Goal: Navigation & Orientation: Find specific page/section

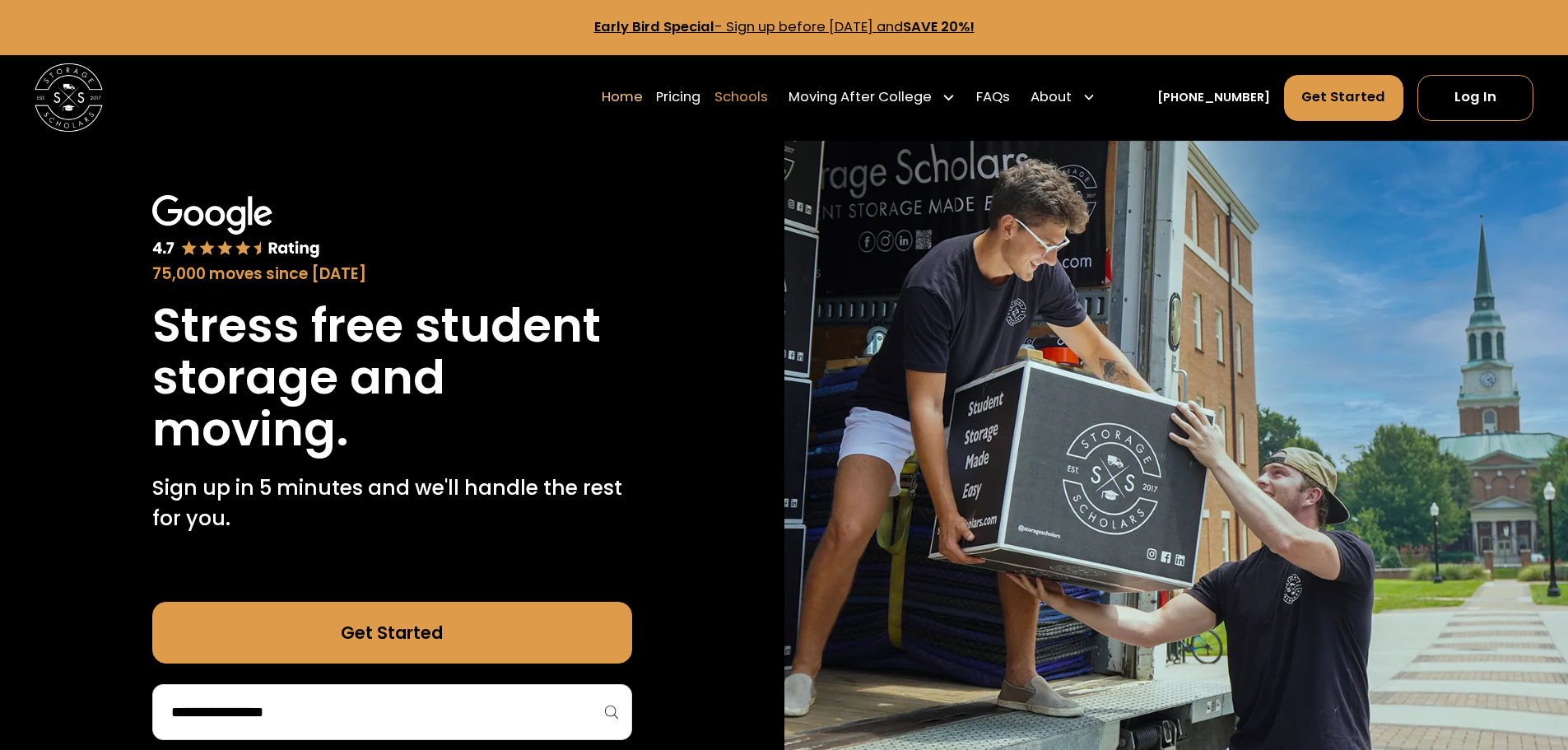
click at [758, 95] on link "Schools" at bounding box center [740, 97] width 53 height 48
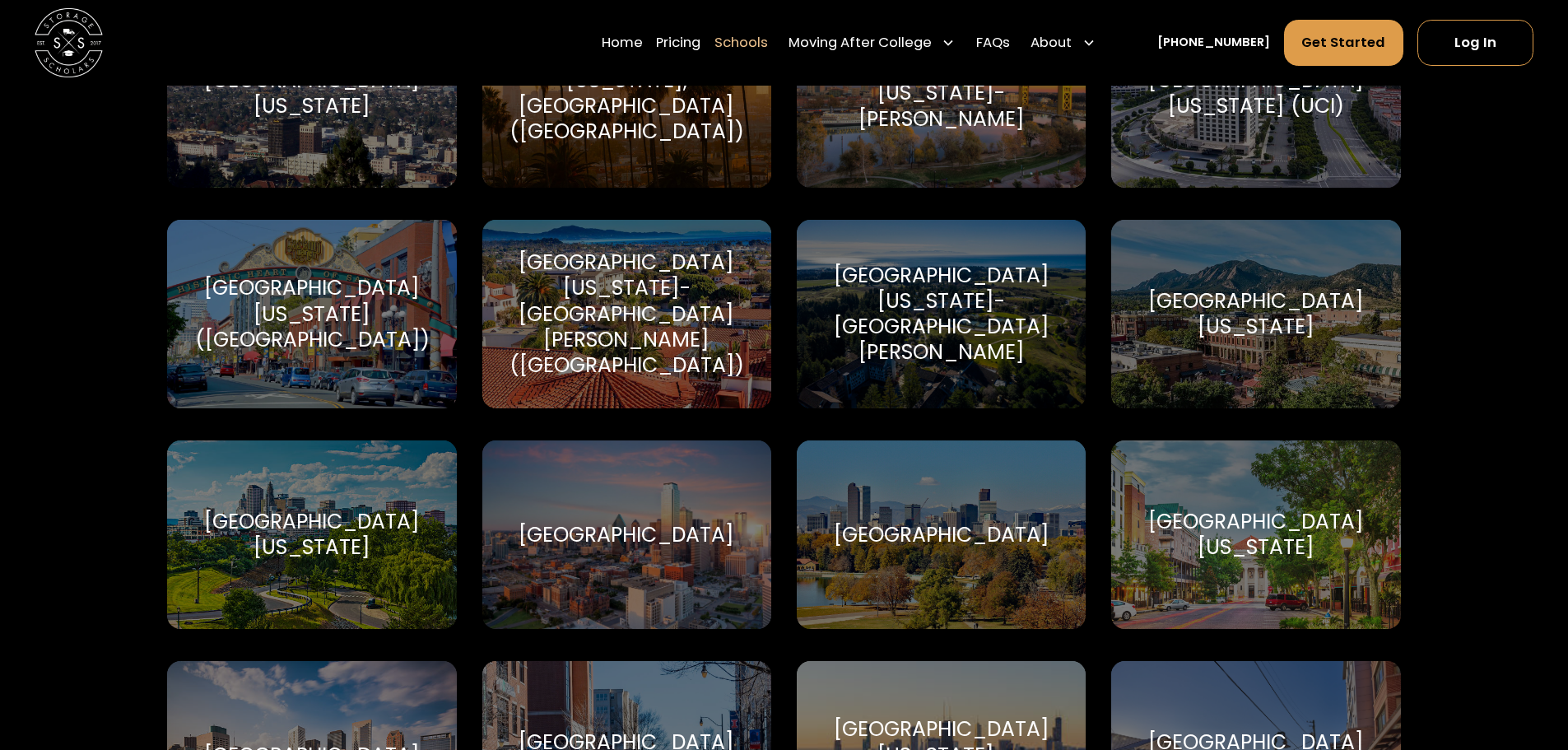
scroll to position [8067, 0]
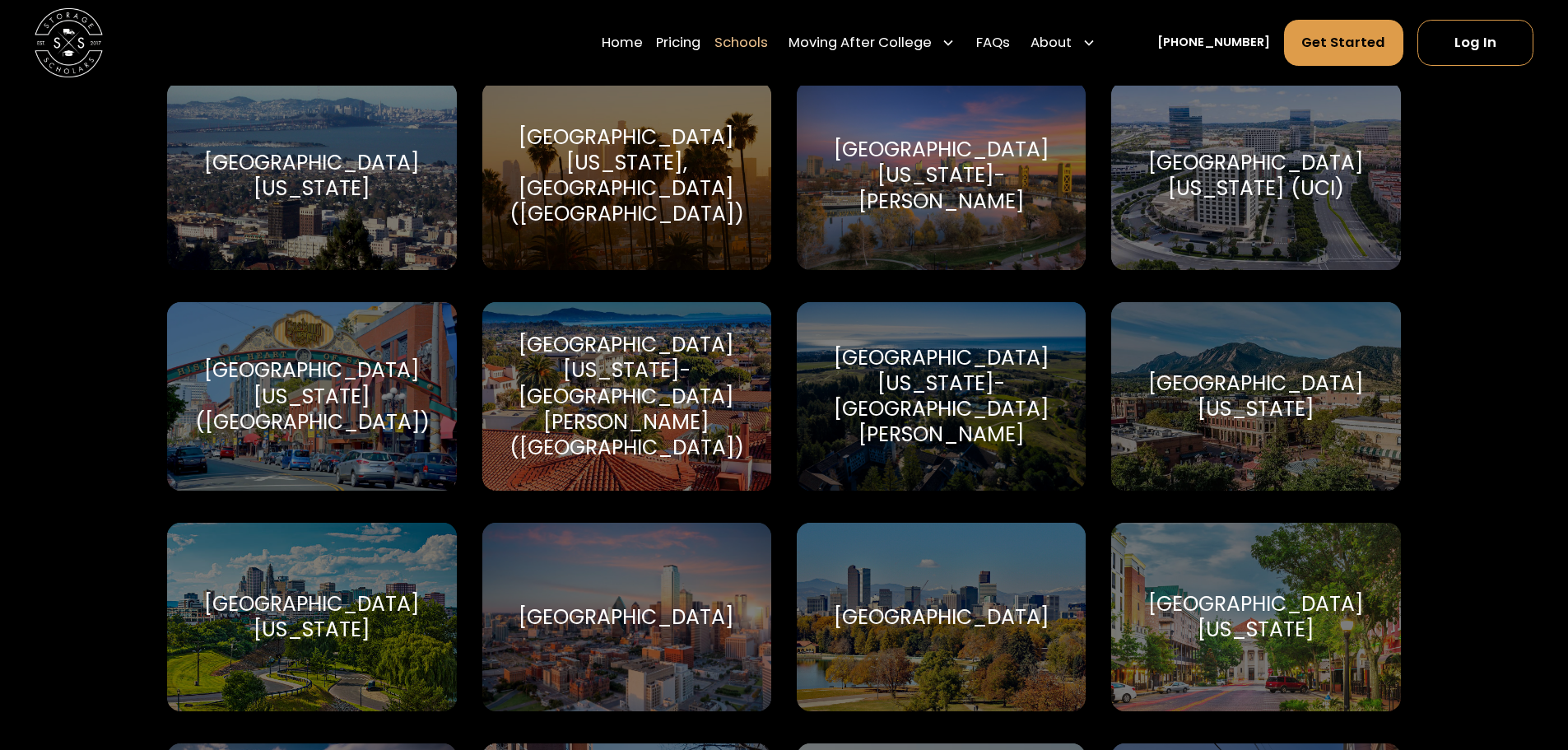
click at [604, 385] on div "University of California-Santa Barbara (UCSB)" at bounding box center [627, 396] width 248 height 128
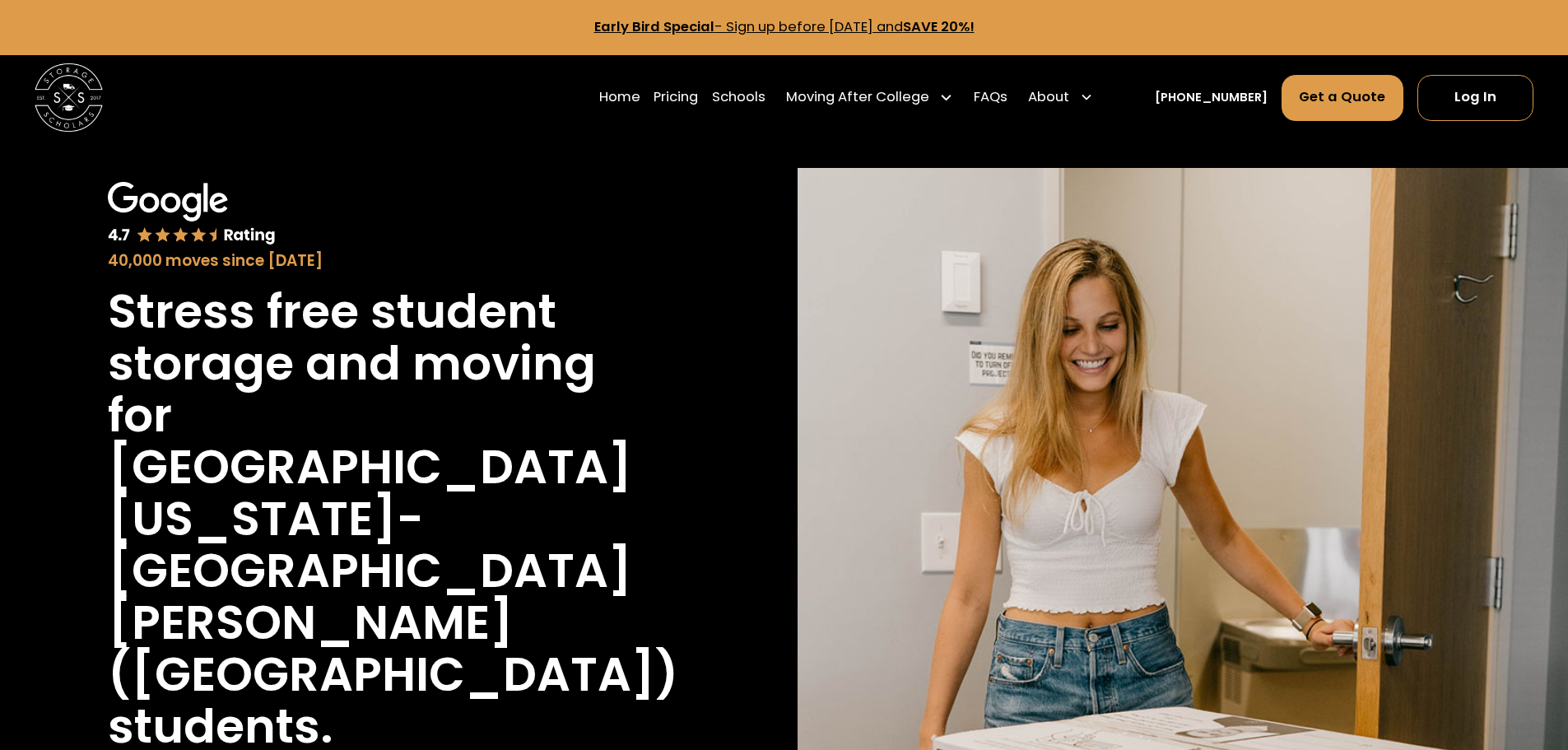
click at [99, 310] on div "40,000 moves since 2017 Stress free student storage and moving for University o…" at bounding box center [385, 588] width 693 height 841
click at [106, 307] on div "40,000 moves since 2017 Stress free student storage and moving for University o…" at bounding box center [385, 588] width 693 height 841
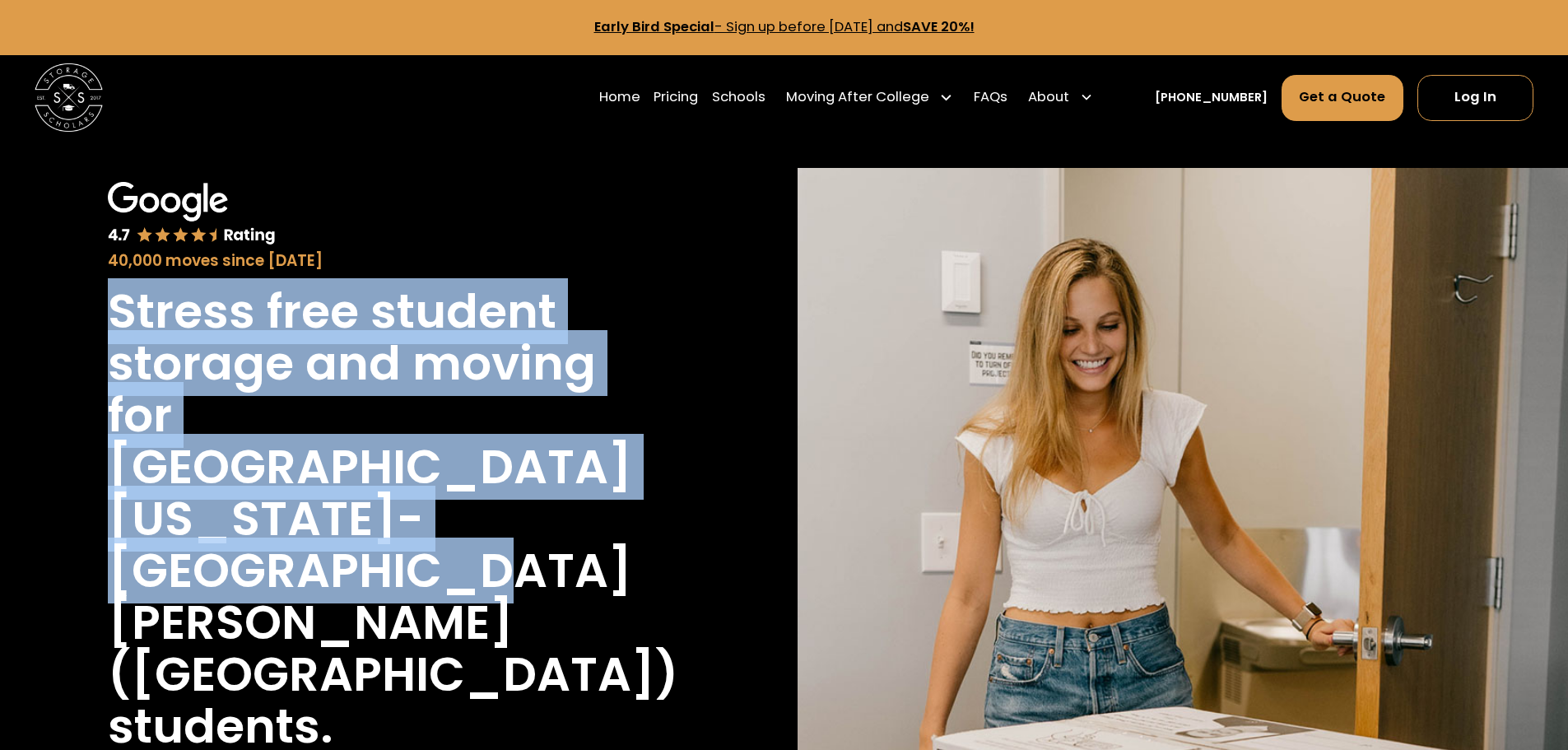
drag, startPoint x: 113, startPoint y: 306, endPoint x: 375, endPoint y: 630, distance: 416.7
click at [375, 630] on div "Stress free student storage and moving for University of California-Santa Barba…" at bounding box center [385, 519] width 554 height 466
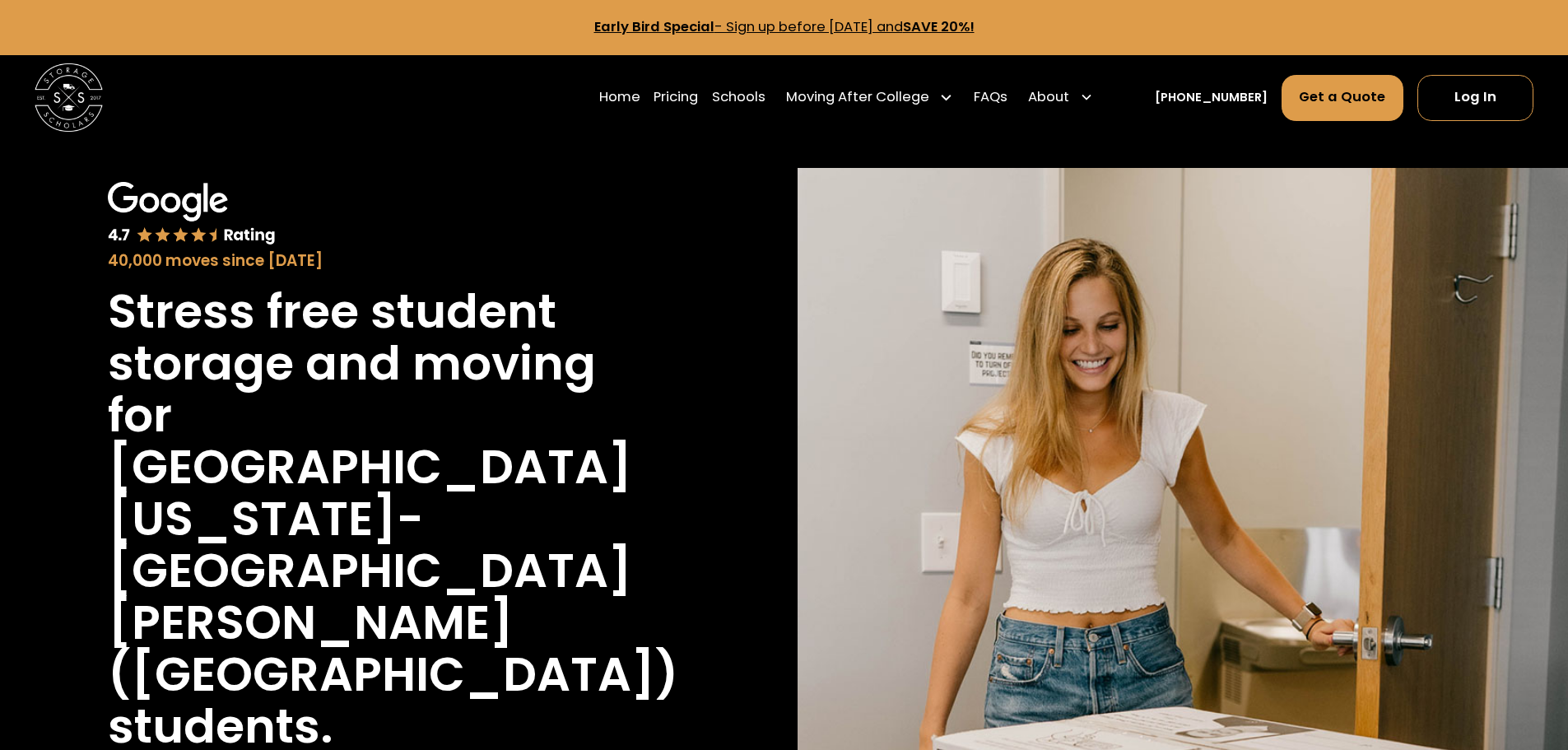
click at [339, 644] on div "Stress free student storage and moving for University of California-Santa Barba…" at bounding box center [385, 519] width 554 height 466
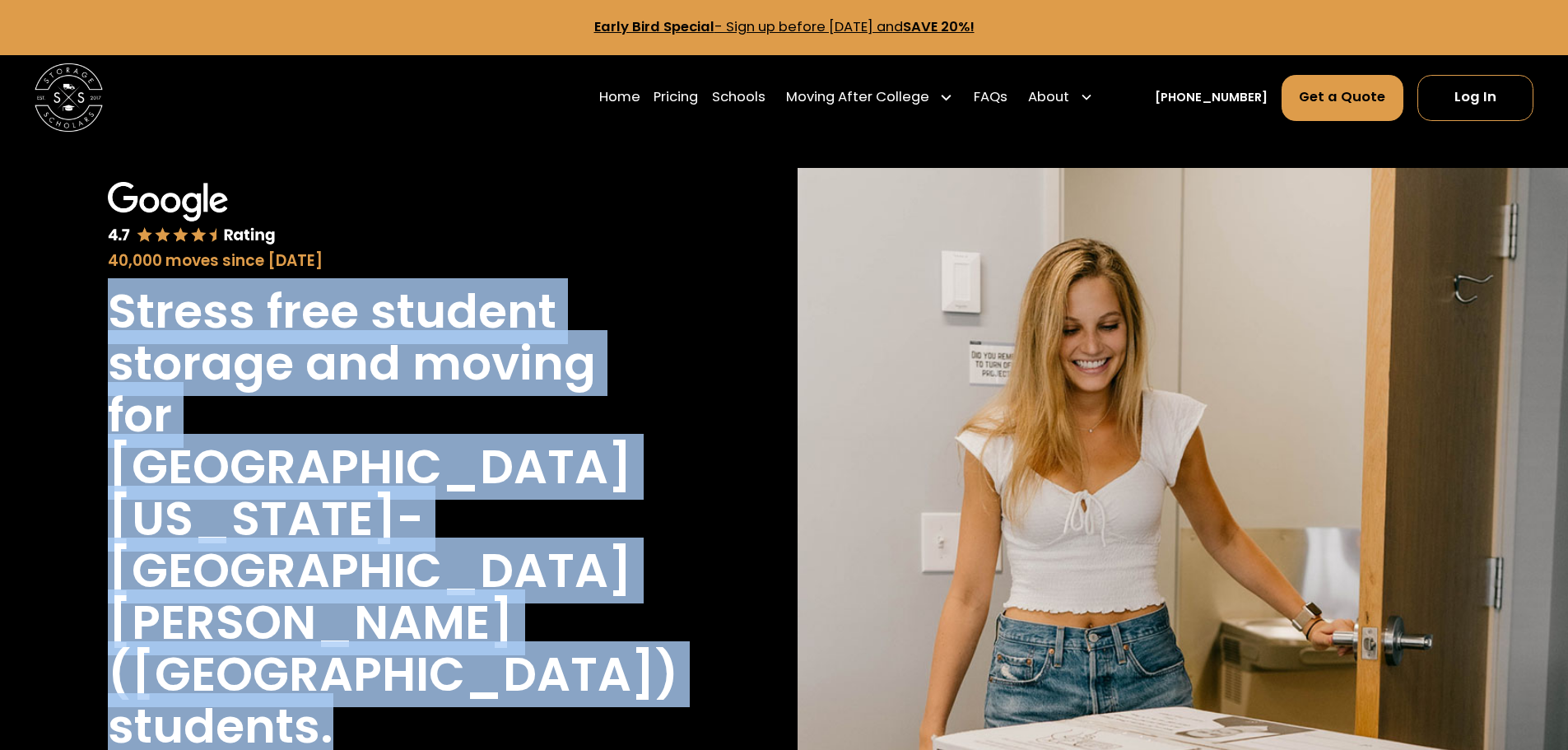
drag, startPoint x: 340, startPoint y: 636, endPoint x: 93, endPoint y: 317, distance: 403.4
click at [93, 317] on div "40,000 moves since 2017 Stress free student storage and moving for University o…" at bounding box center [385, 588] width 693 height 841
click at [119, 323] on h1 "Stress free student storage and moving for" at bounding box center [385, 363] width 554 height 155
drag, startPoint x: 111, startPoint y: 311, endPoint x: 372, endPoint y: 644, distance: 423.1
click at [373, 644] on div "Stress free student storage and moving for University of California-Santa Barba…" at bounding box center [385, 519] width 554 height 466
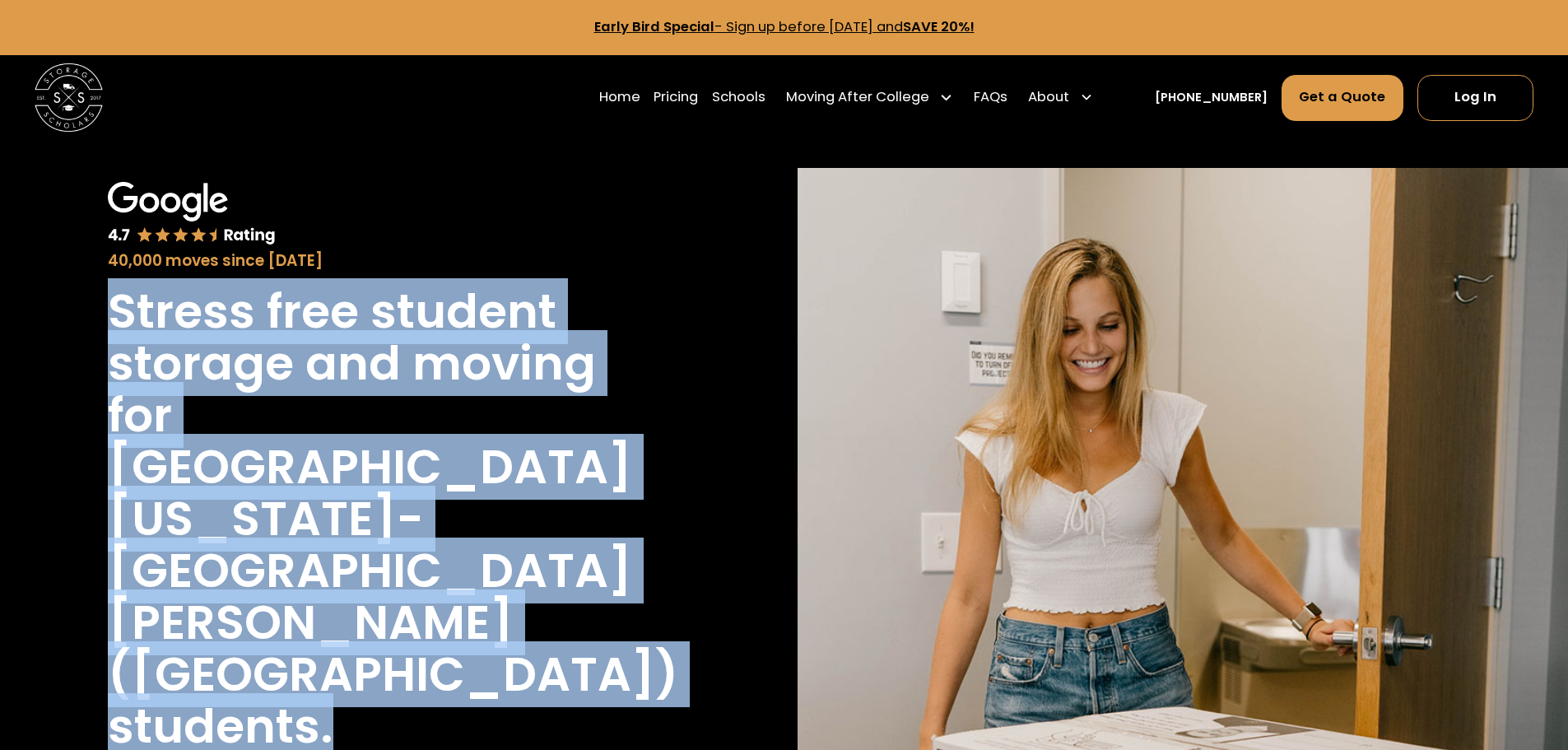
click at [370, 632] on div "Stress free student storage and moving for University of California-Santa Barba…" at bounding box center [385, 519] width 554 height 466
